Goal: Information Seeking & Learning: Check status

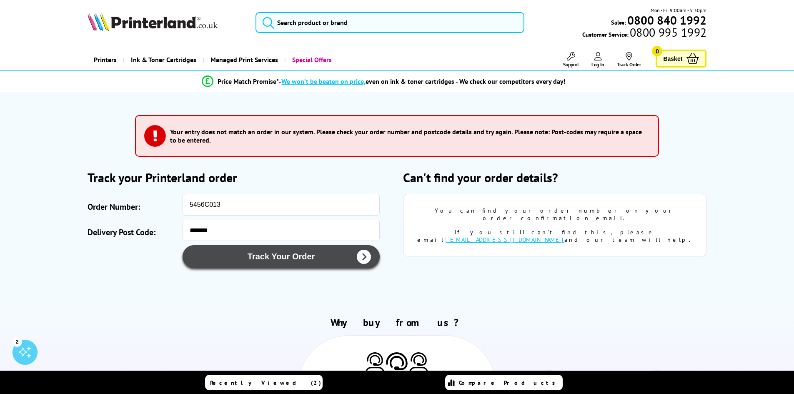
click at [363, 259] on icon "submit" at bounding box center [364, 257] width 14 height 14
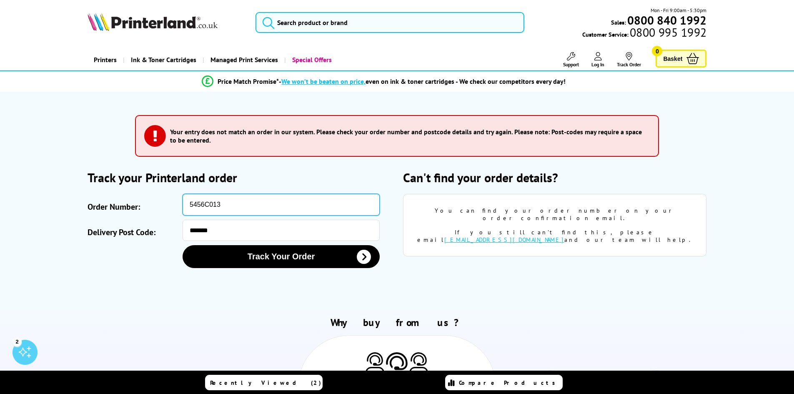
click at [226, 202] on input "5456C013" at bounding box center [280, 205] width 197 height 22
drag, startPoint x: 227, startPoint y: 204, endPoint x: 185, endPoint y: 202, distance: 42.1
click at [185, 202] on input "5456C013" at bounding box center [280, 205] width 197 height 22
click at [218, 198] on input "Order Number:" at bounding box center [280, 205] width 197 height 22
type input "SOA2997311"
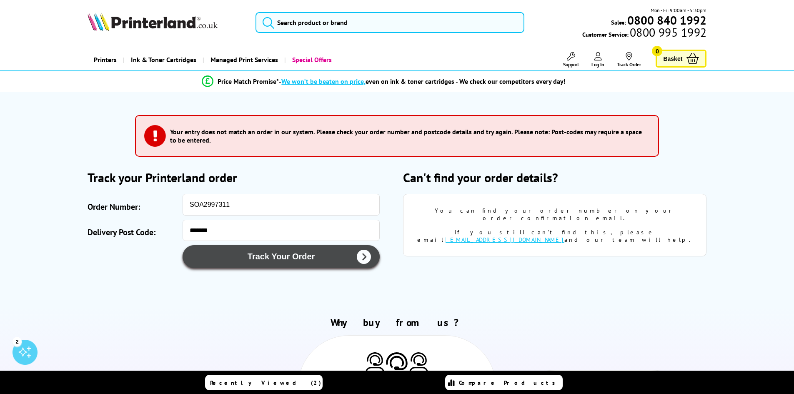
click at [364, 257] on icon "submit" at bounding box center [364, 257] width 14 height 14
